Goal: Information Seeking & Learning: Learn about a topic

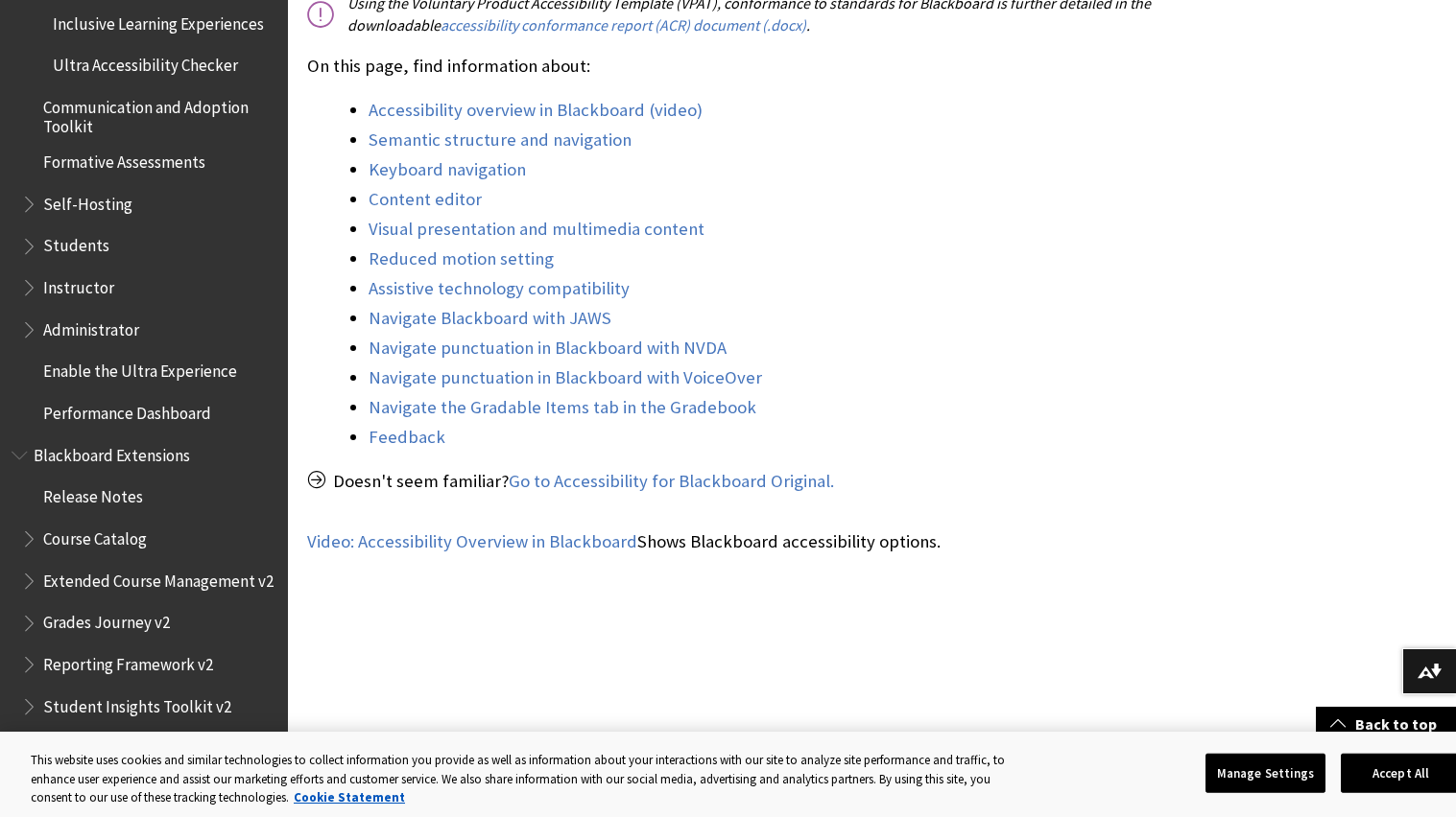
scroll to position [1743, 0]
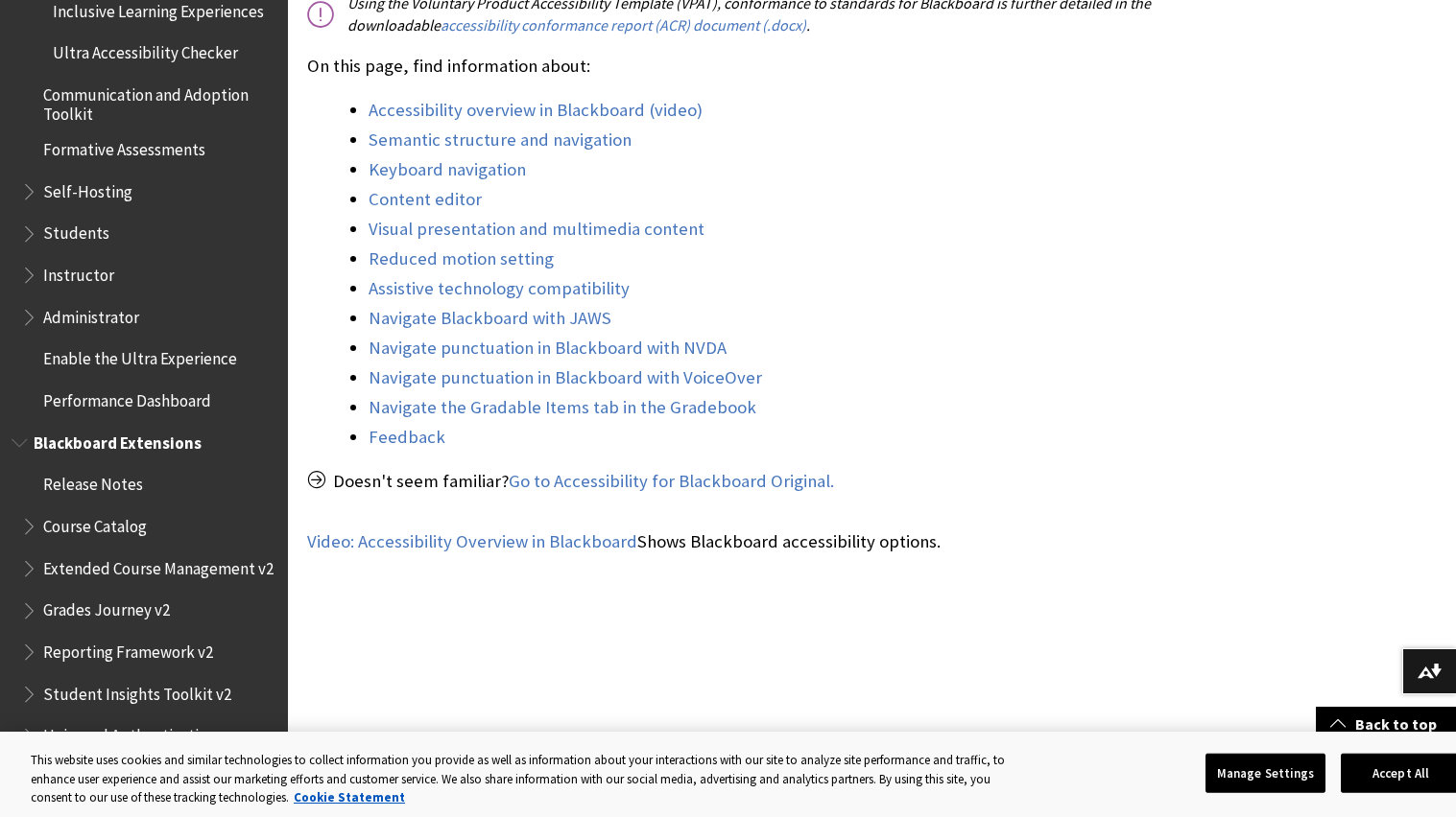
click at [124, 594] on span "Grades Journey v2" at bounding box center [106, 607] width 127 height 26
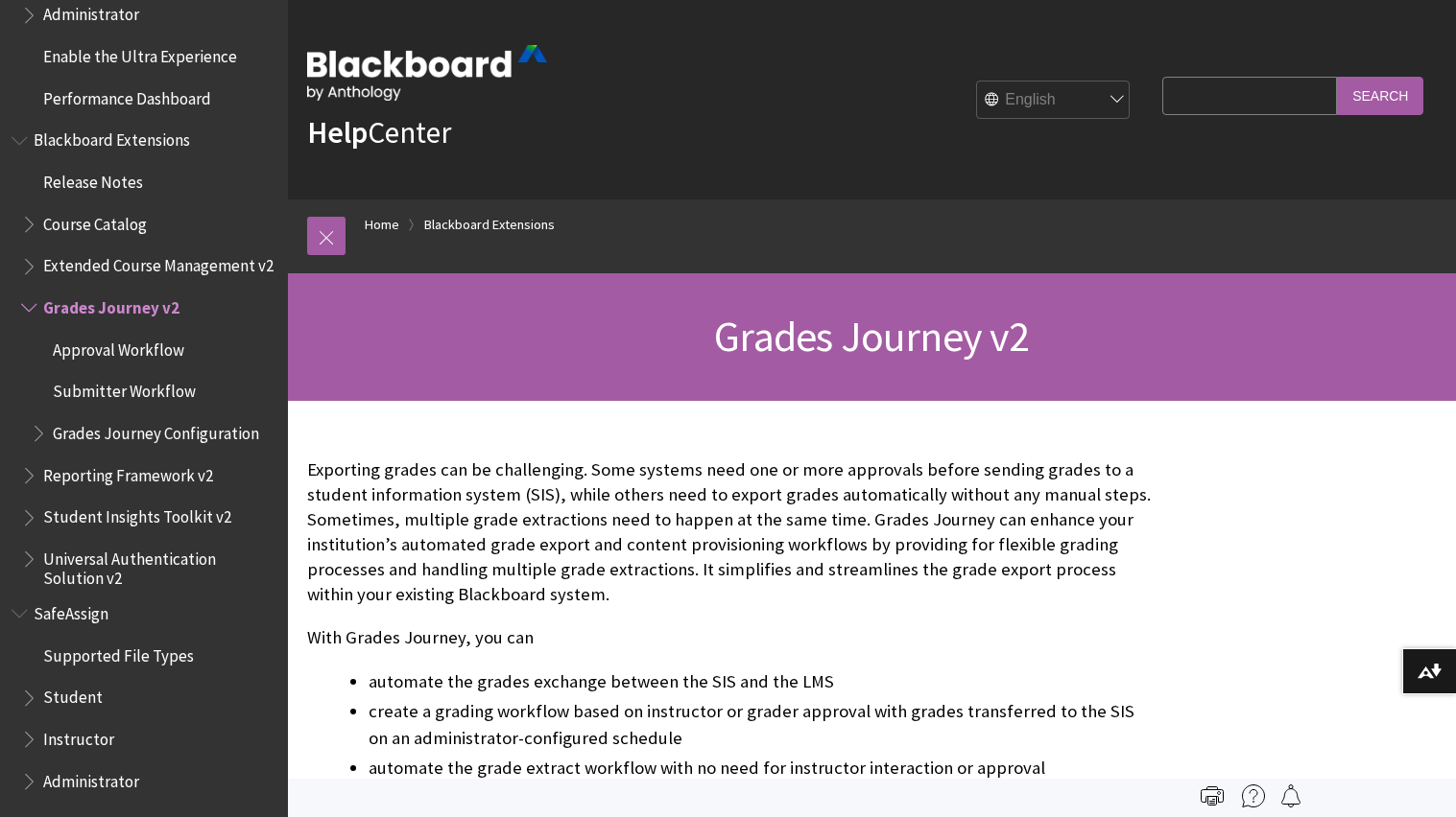
click at [498, 547] on p "Exporting grades can be challenging. Some systems need one or more approvals be…" at bounding box center [730, 534] width 846 height 151
click at [643, 513] on p "Exporting grades can be challenging. Some systems need one or more approvals be…" at bounding box center [730, 534] width 846 height 151
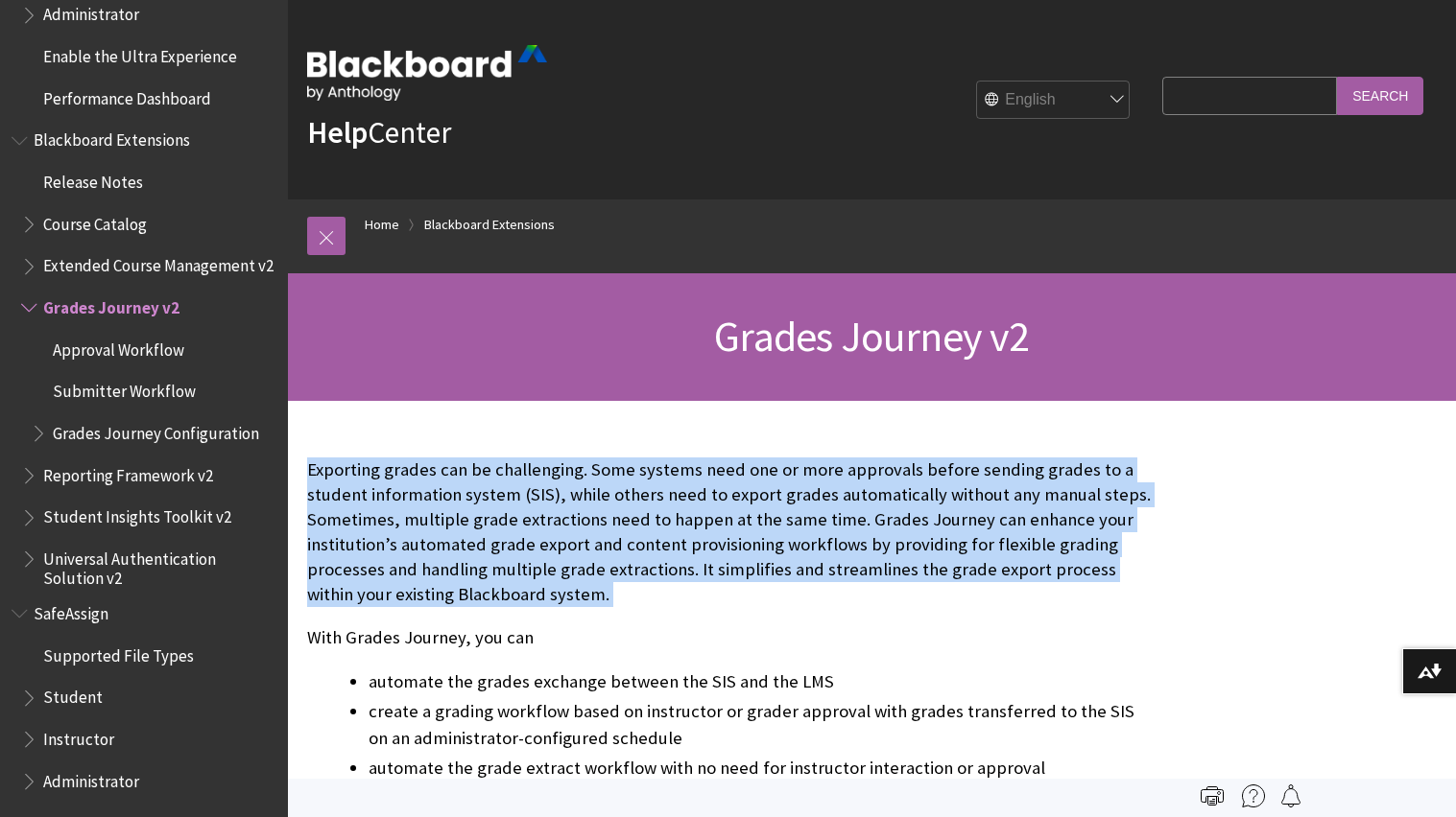
click at [643, 513] on p "Exporting grades can be challenging. Some systems need one or more approvals be…" at bounding box center [730, 534] width 846 height 151
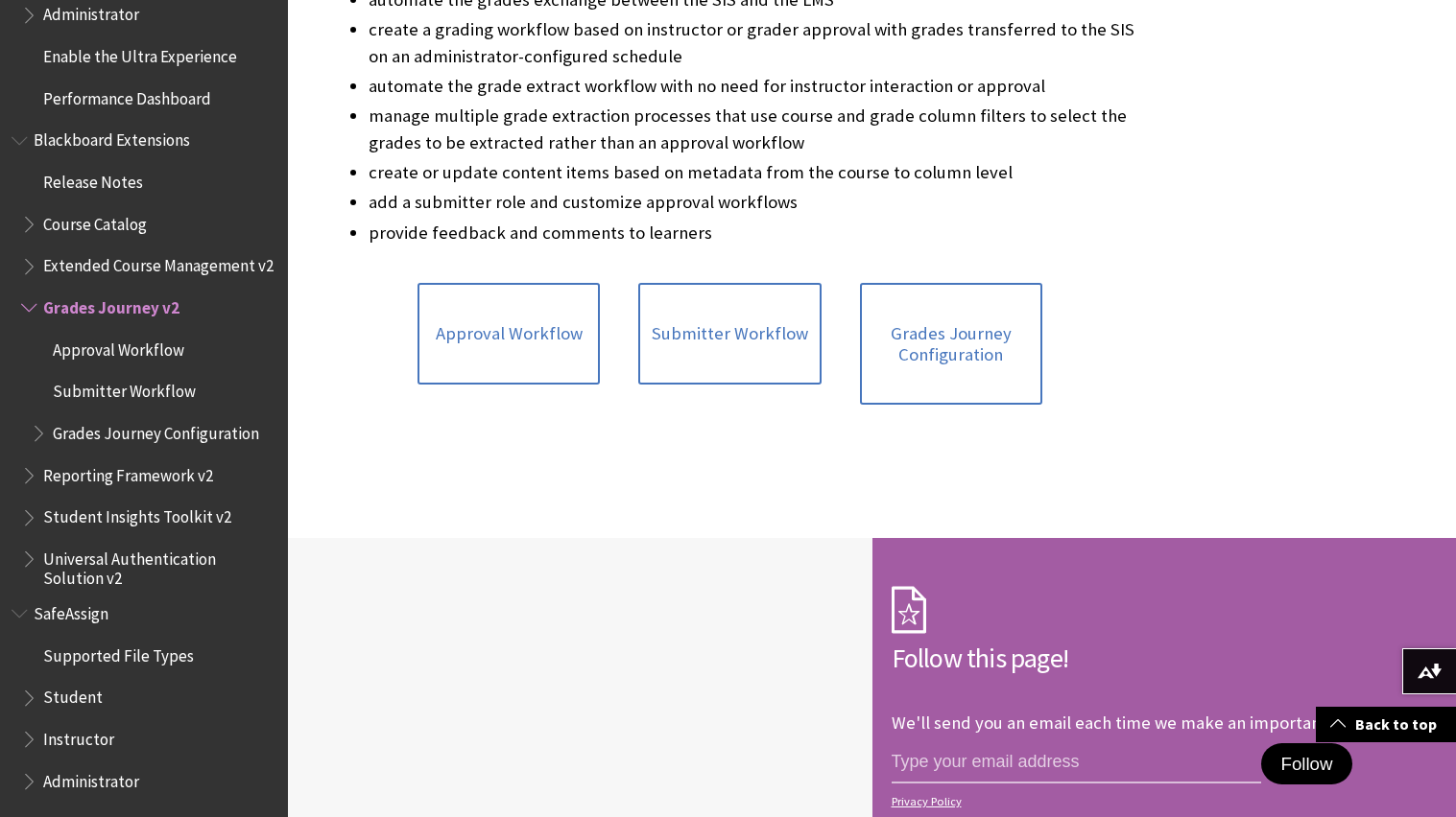
scroll to position [683, 0]
click at [643, 513] on div "With Grades Journey, you can provide feedback and comments to learners" at bounding box center [729, 127] width 884 height 819
click at [588, 169] on li "create or update content items based on metadata from the course to column level" at bounding box center [760, 171] width 784 height 26
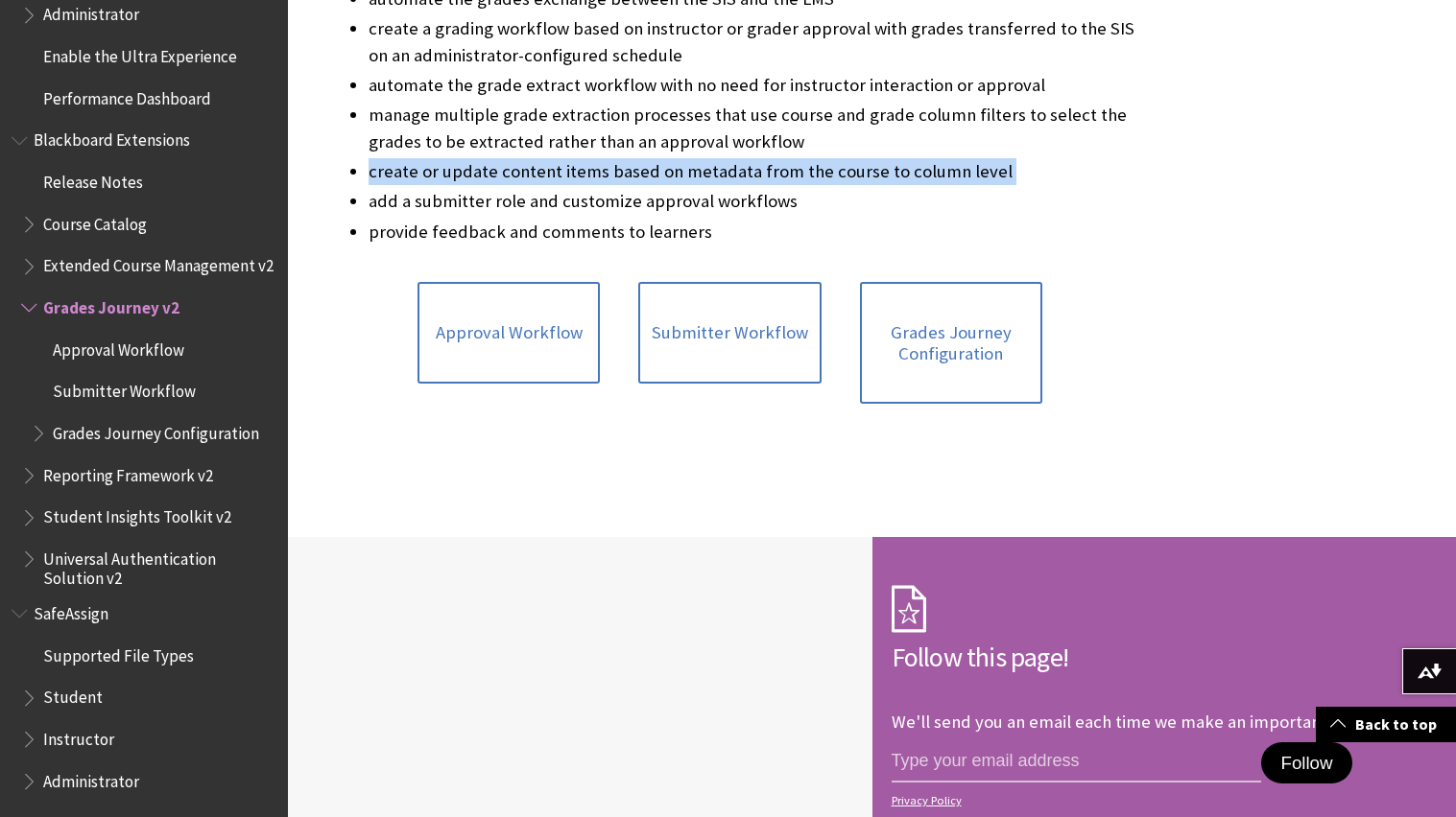
click at [588, 169] on li "create or update content items based on metadata from the course to column level" at bounding box center [760, 171] width 784 height 26
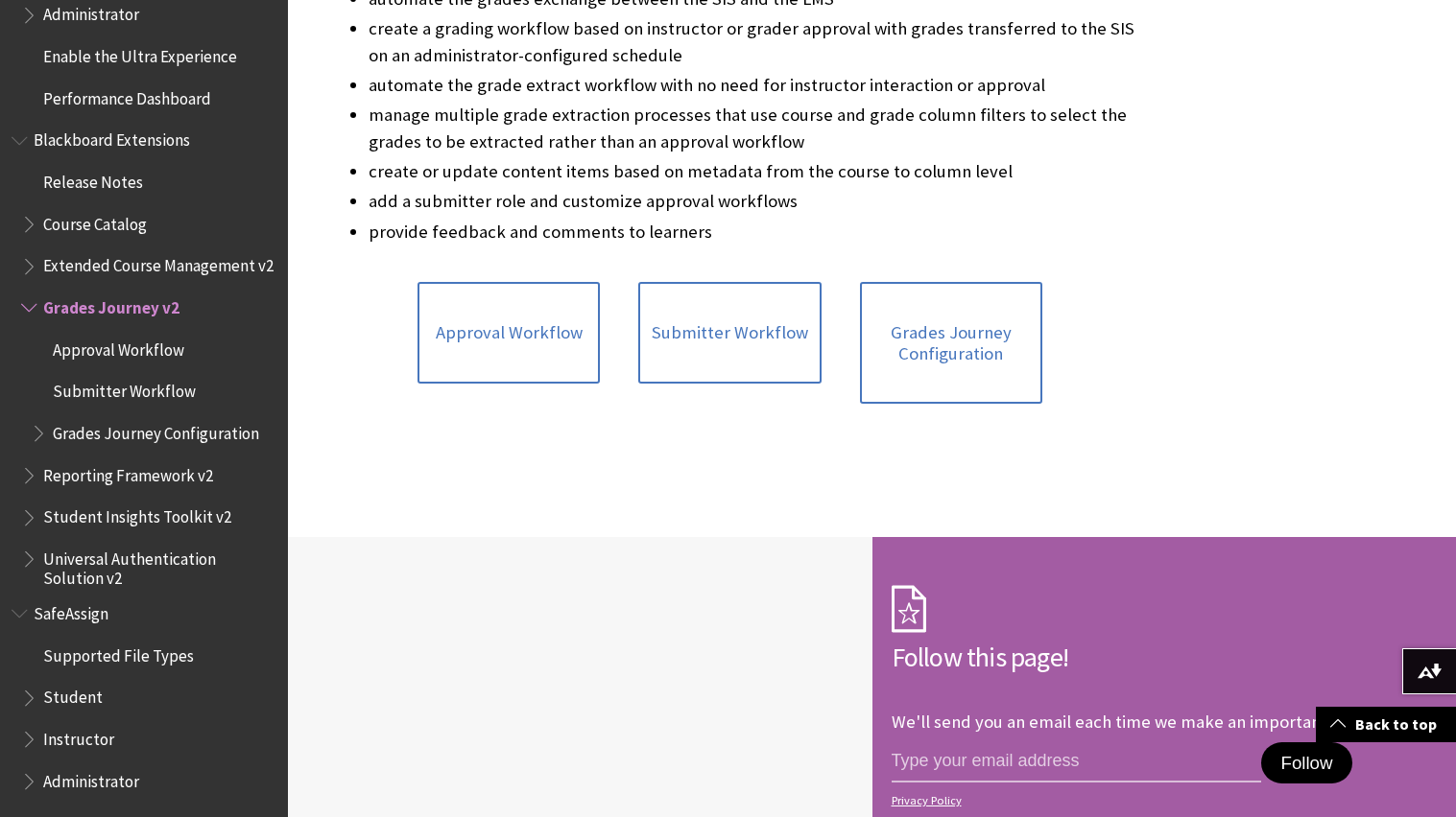
click at [588, 169] on li "create or update content items based on metadata from the course to column level" at bounding box center [760, 171] width 784 height 26
click at [632, 107] on li "manage multiple grade extraction processes that use course and grade column fil…" at bounding box center [760, 128] width 784 height 54
